Goal: Task Accomplishment & Management: Use online tool/utility

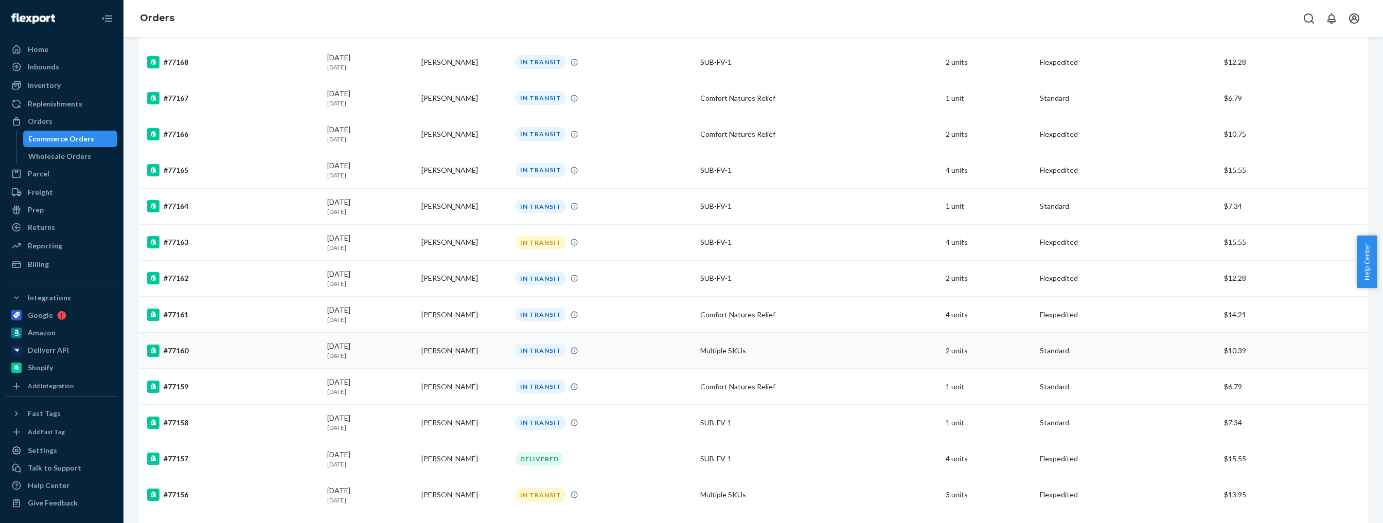
scroll to position [579, 0]
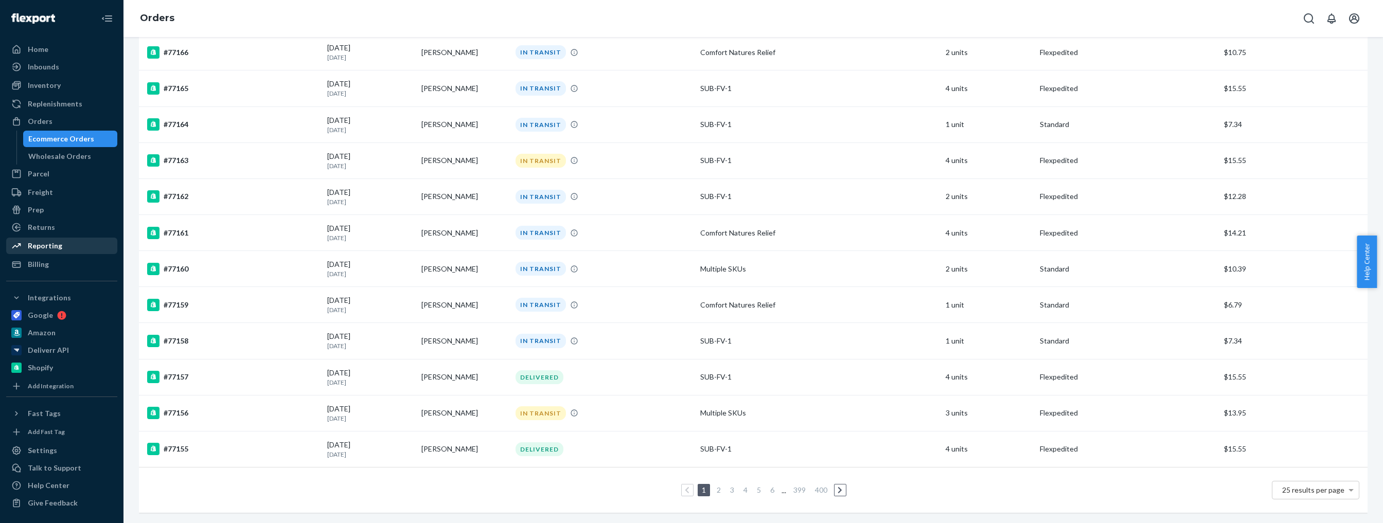
click at [43, 242] on div "Reporting" at bounding box center [45, 246] width 34 height 10
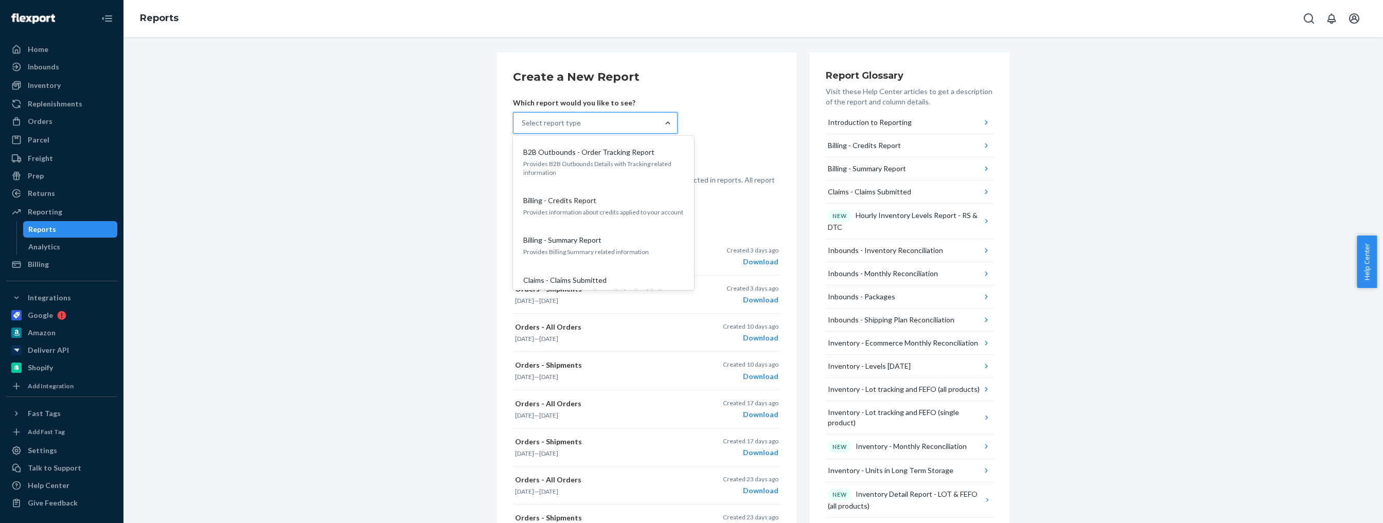
click at [671, 125] on div at bounding box center [668, 123] width 19 height 10
click at [523, 125] on input "option B2B Outbounds - Order Tracking Report focused, 1 of 32. 32 results avail…" at bounding box center [522, 123] width 1 height 10
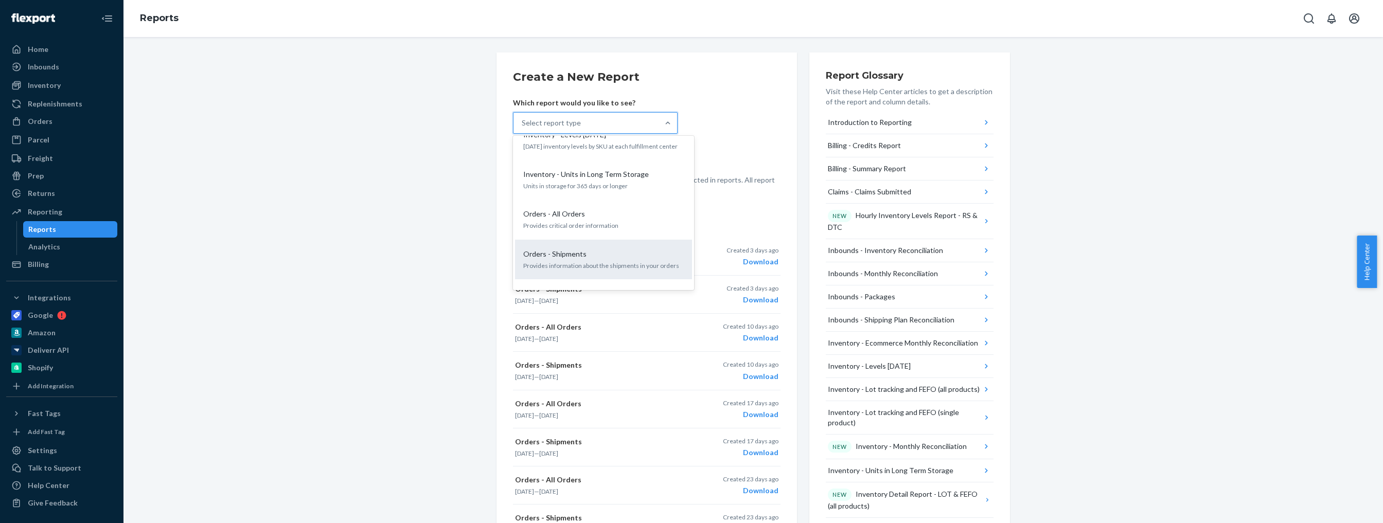
scroll to position [811, 0]
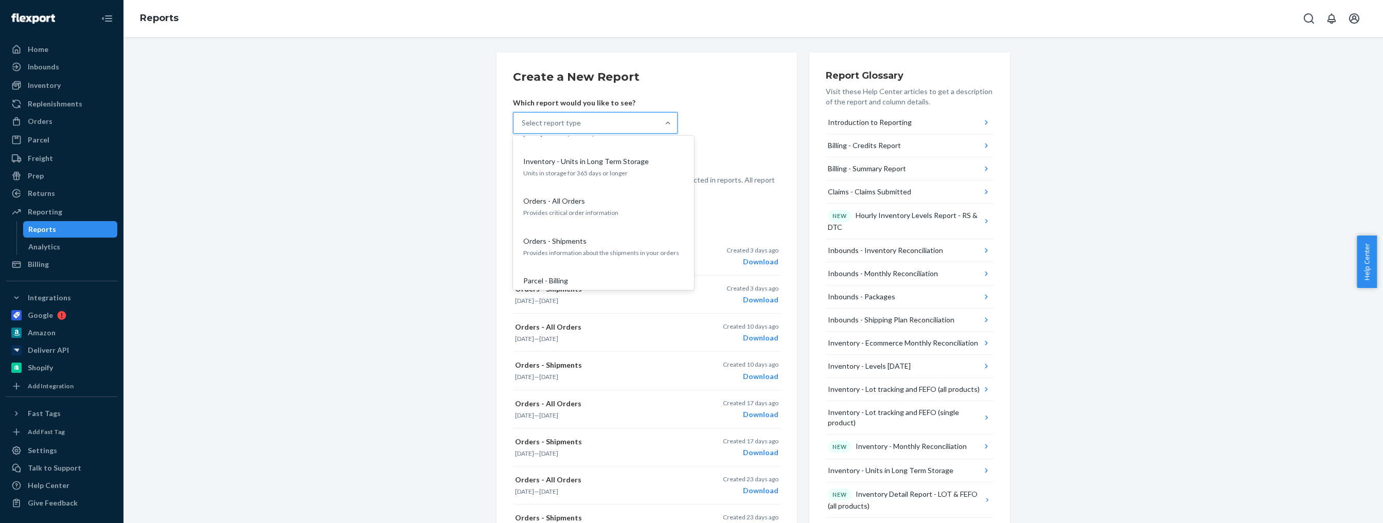
click at [576, 236] on p "Orders - Shipments" at bounding box center [554, 241] width 63 height 10
click at [523, 128] on input "option Orders - Shipments focused, 19 of 32. 32 results available. Use Up and D…" at bounding box center [522, 123] width 1 height 10
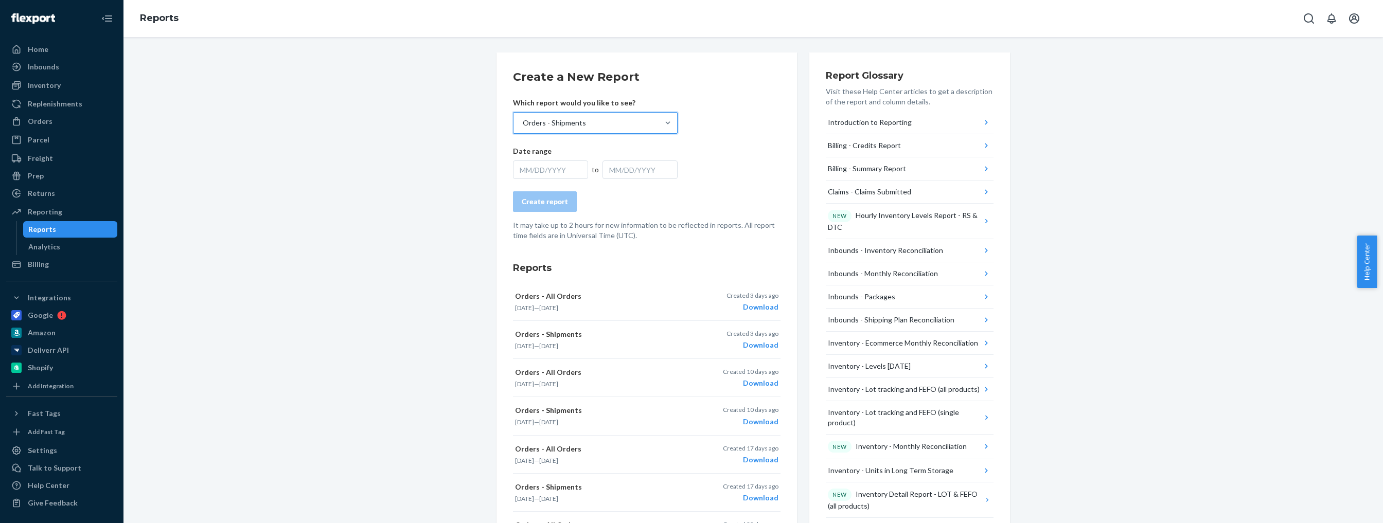
click at [571, 173] on div "MM/DD/YYYY" at bounding box center [550, 170] width 75 height 19
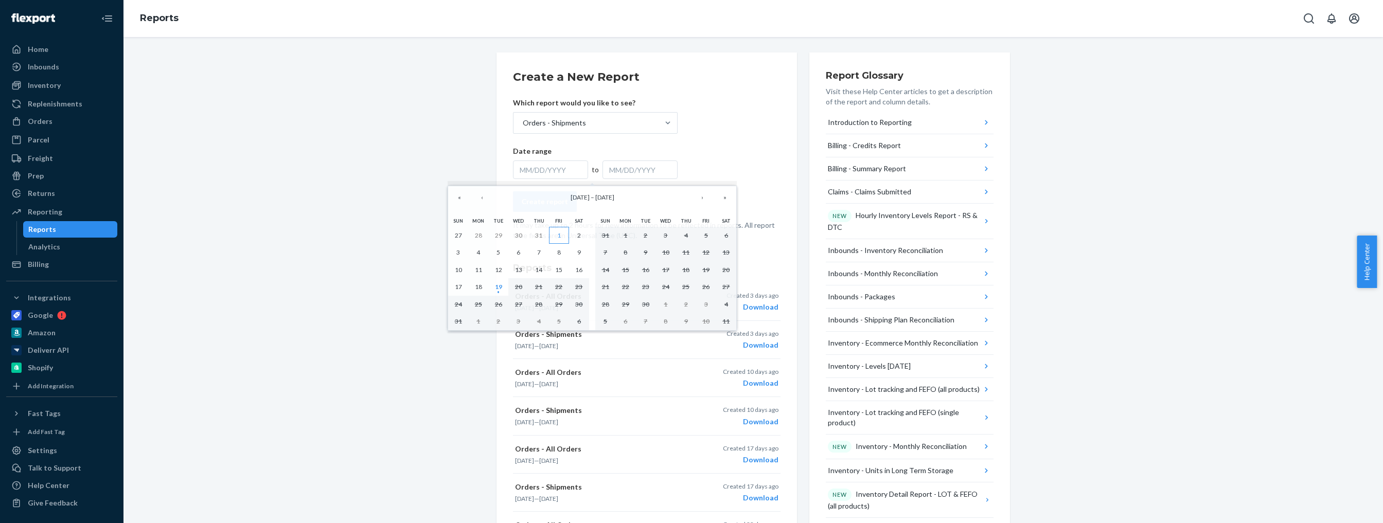
click at [555, 233] on button "1" at bounding box center [559, 235] width 20 height 17
click at [498, 286] on abbr "19" at bounding box center [498, 287] width 7 height 8
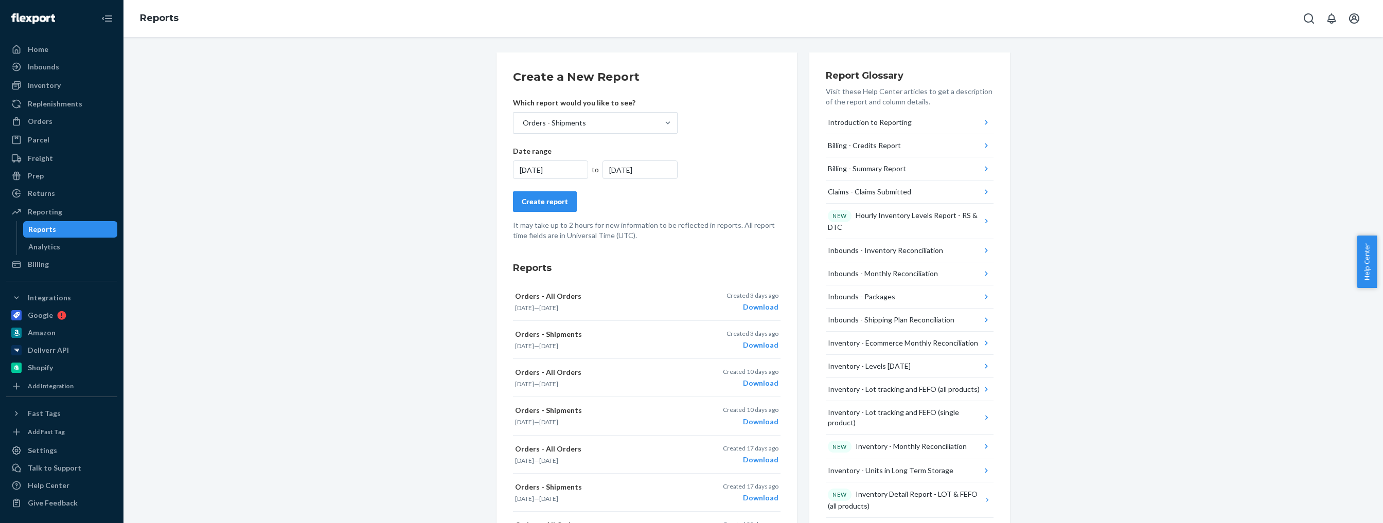
click at [541, 200] on div "Create report" at bounding box center [545, 202] width 46 height 10
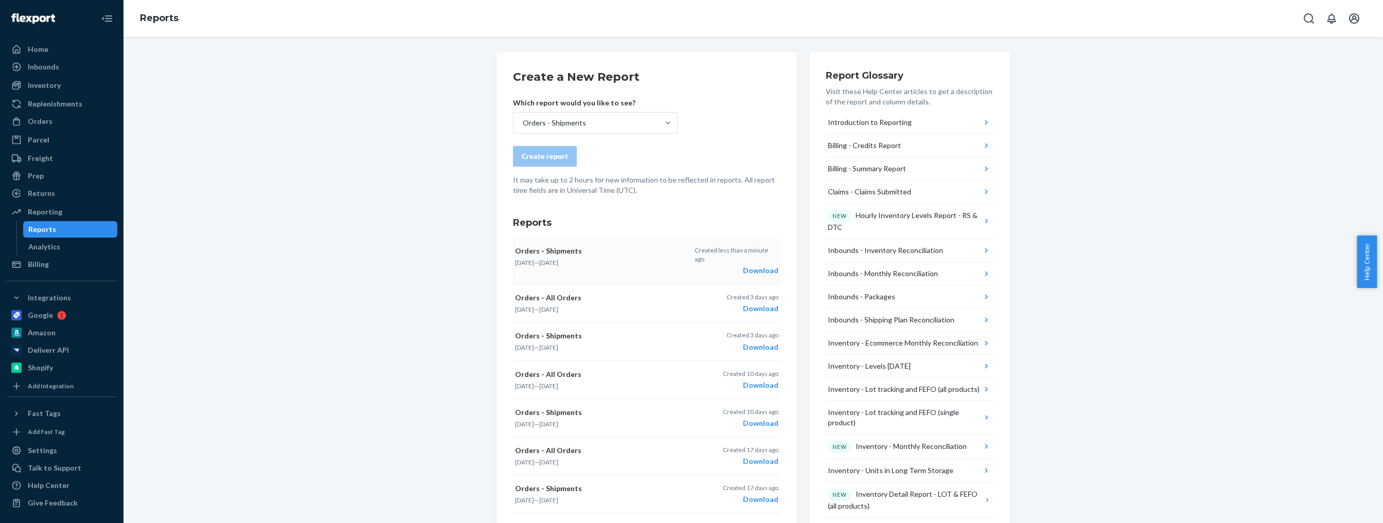
click at [534, 260] on time "[DATE]" at bounding box center [524, 263] width 19 height 8
